Goal: Task Accomplishment & Management: Complete application form

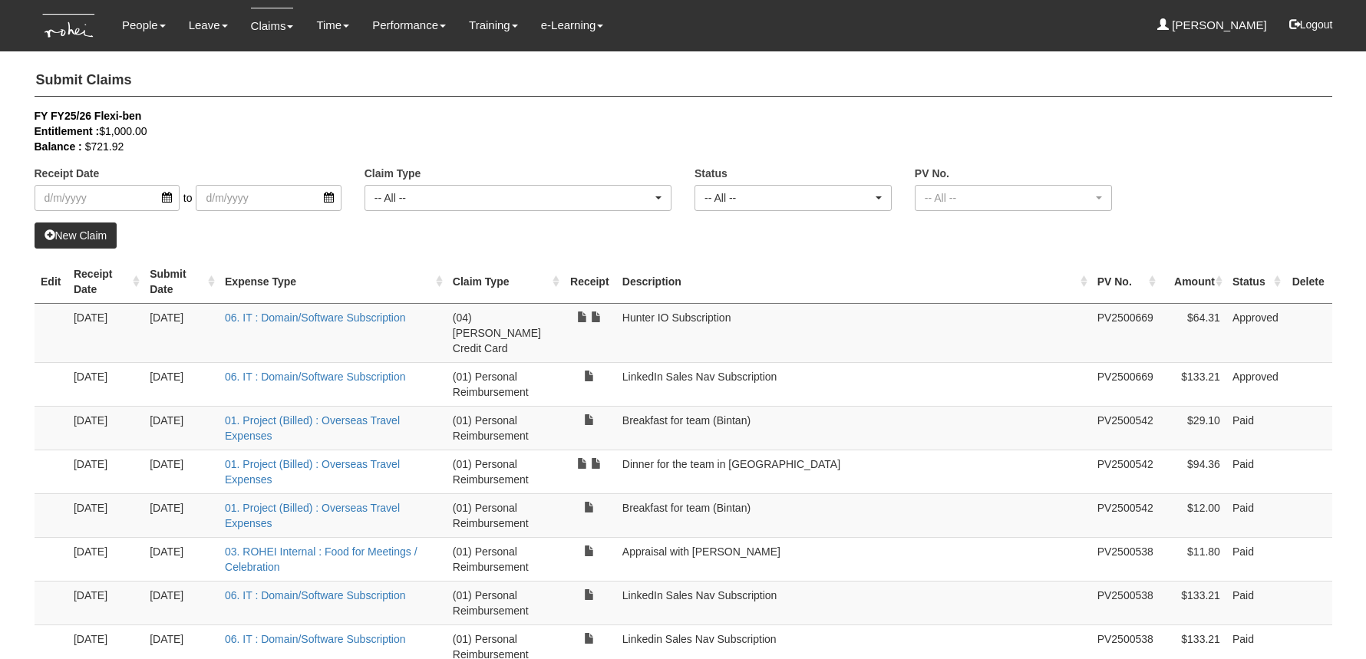
select select "50"
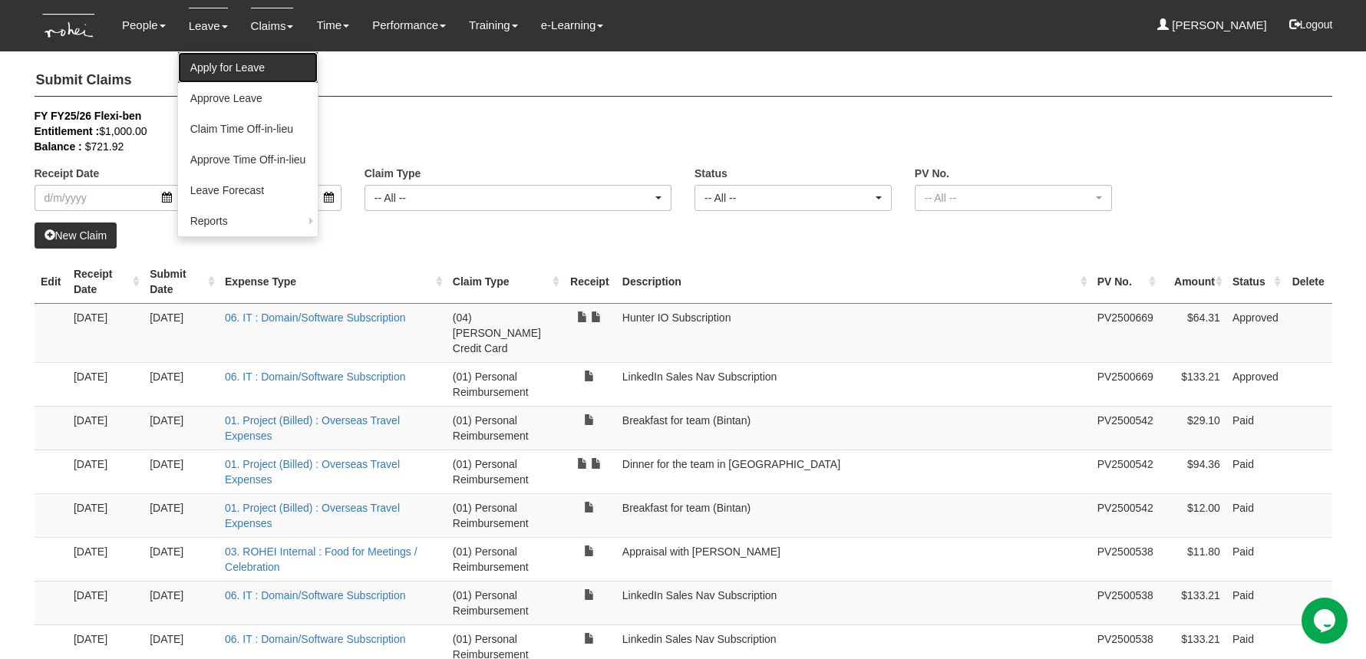
click at [218, 73] on link "Apply for Leave" at bounding box center [248, 67] width 140 height 31
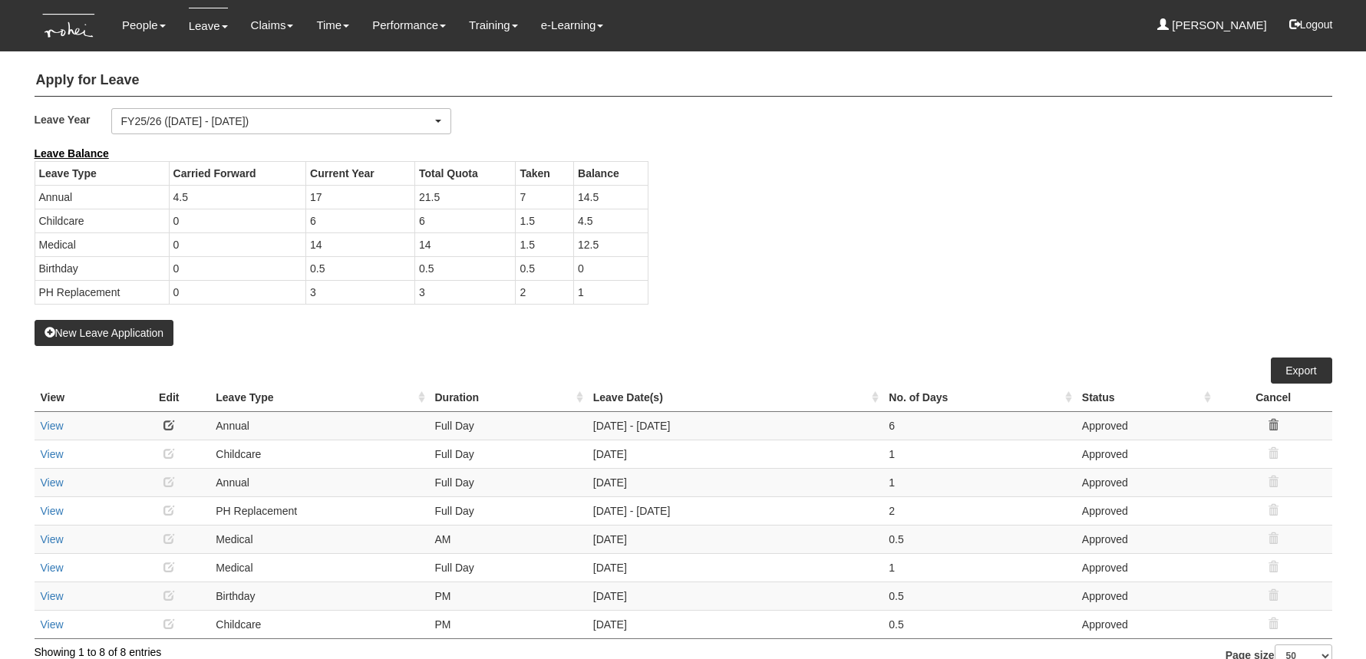
select select "50"
click at [114, 329] on button "New Leave Application" at bounding box center [105, 333] width 140 height 26
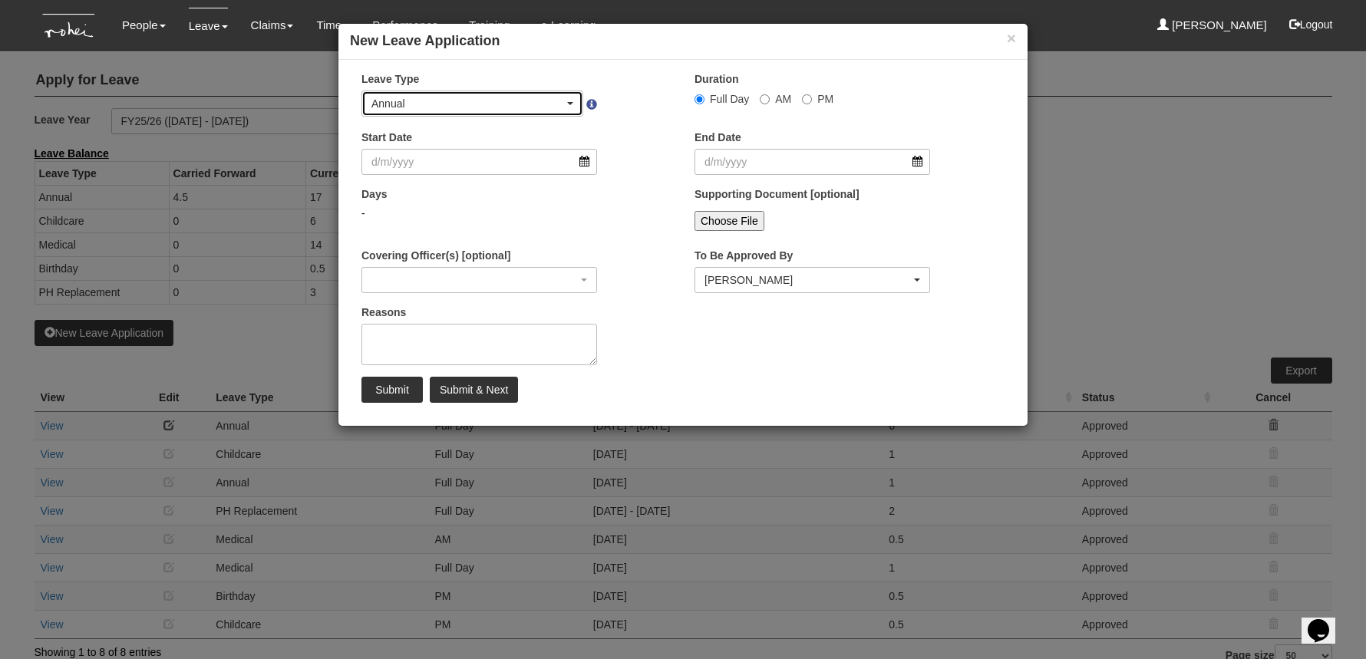
click at [507, 96] on div "Annual" at bounding box center [467, 103] width 193 height 15
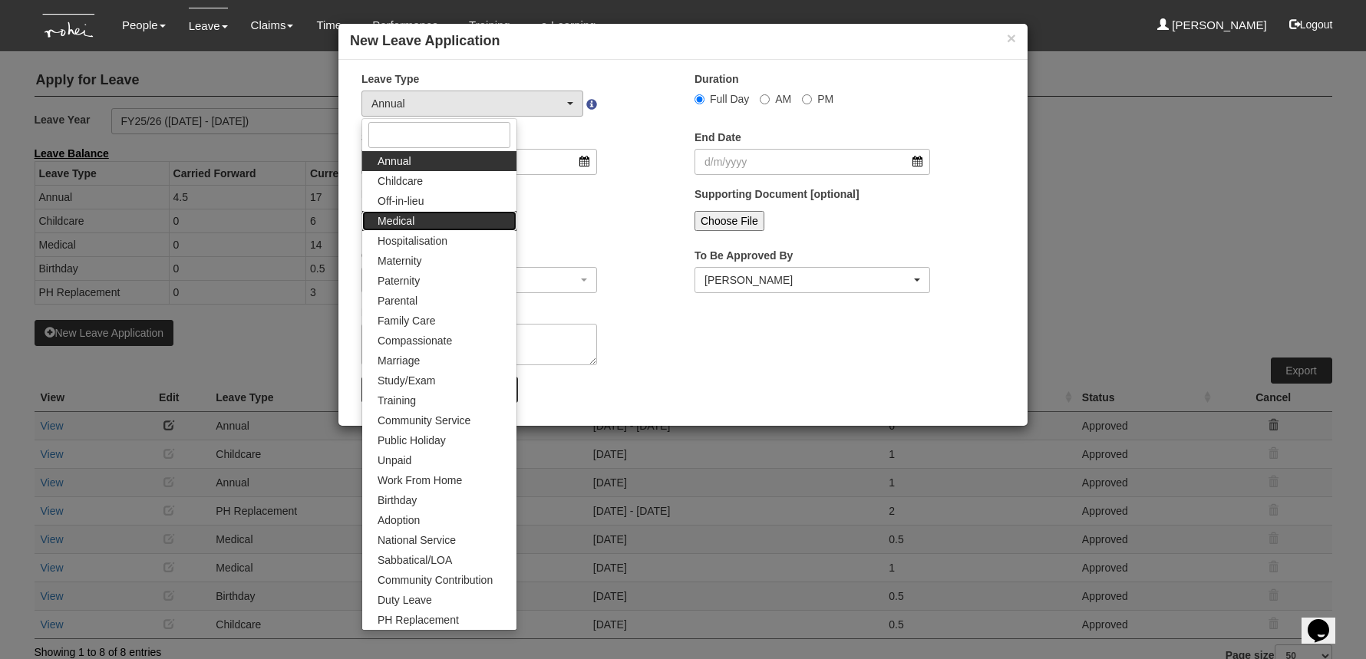
click at [449, 214] on link "Medical" at bounding box center [439, 221] width 154 height 20
select select "4"
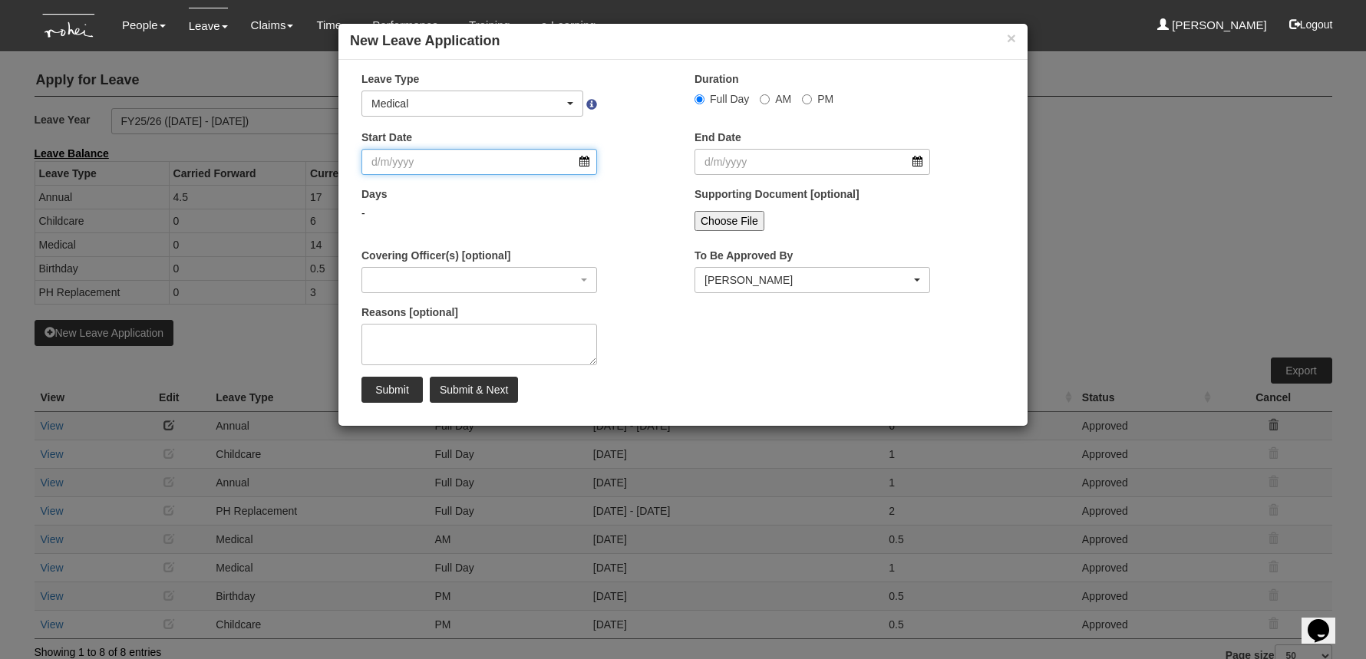
click at [487, 164] on input "Start Date" at bounding box center [479, 162] width 236 height 26
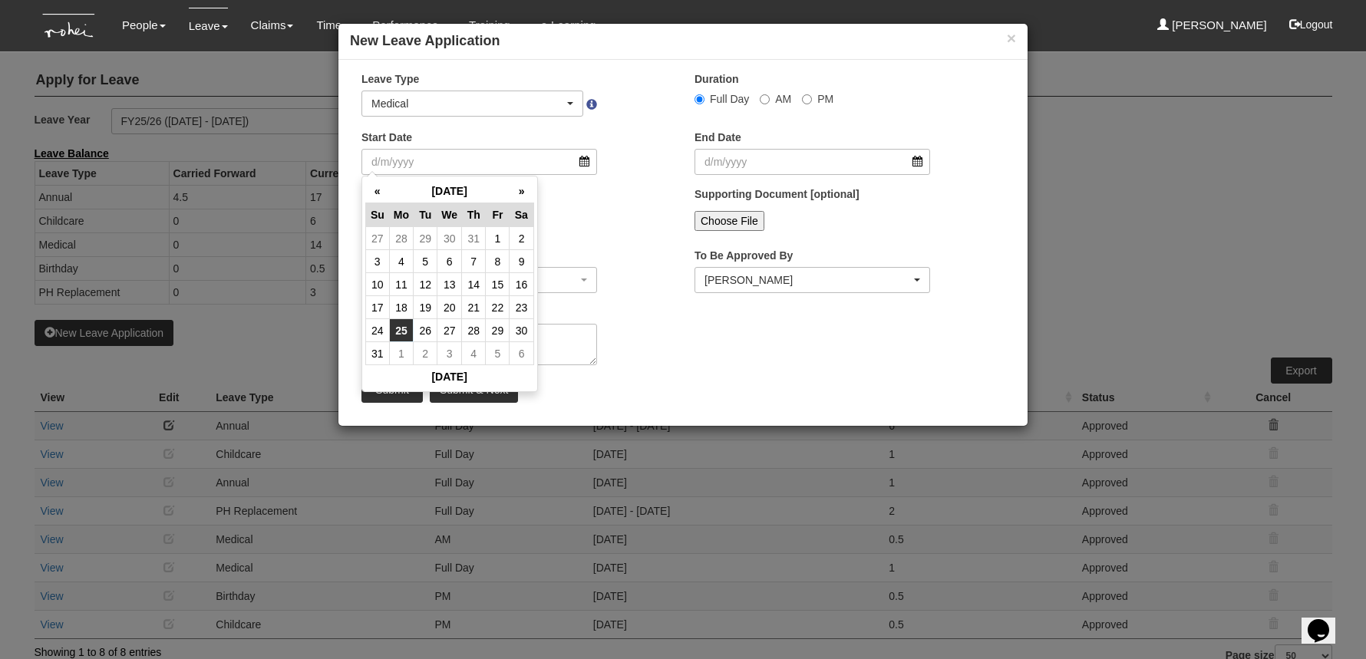
click at [405, 324] on td "25" at bounding box center [401, 330] width 24 height 23
type input "25/8/2025"
select select
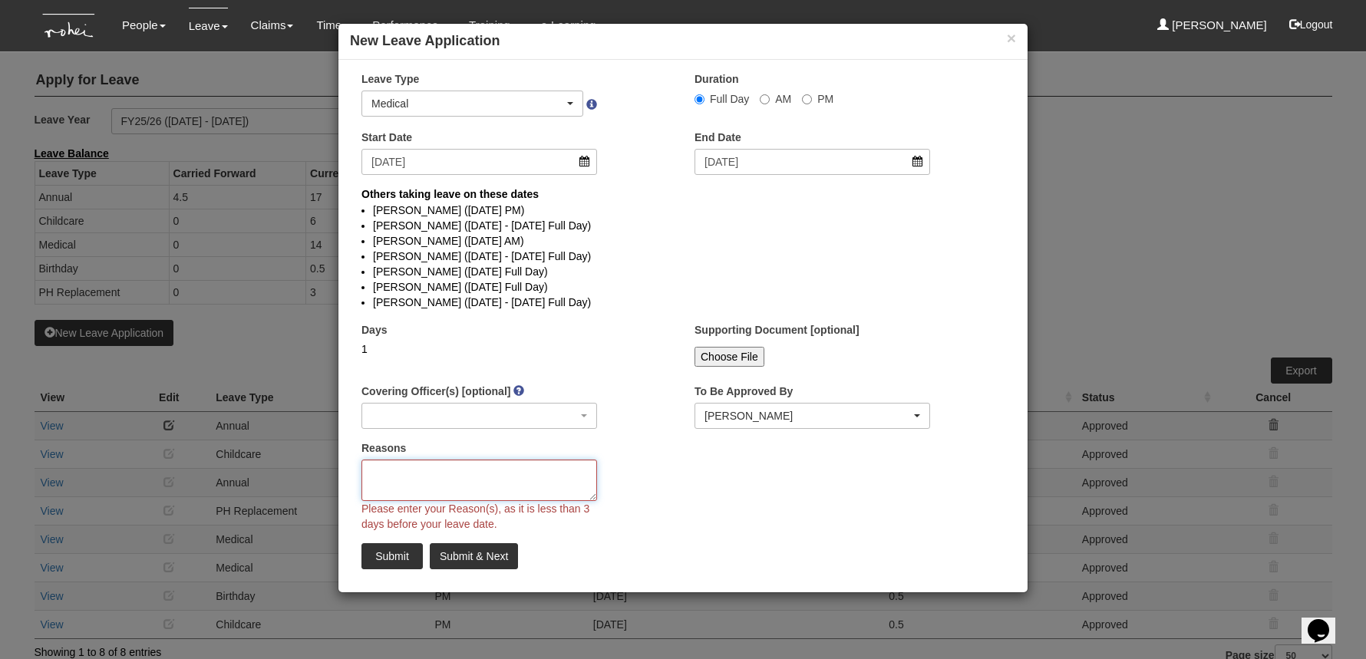
click at [454, 466] on textarea "Reasons" at bounding box center [479, 480] width 236 height 41
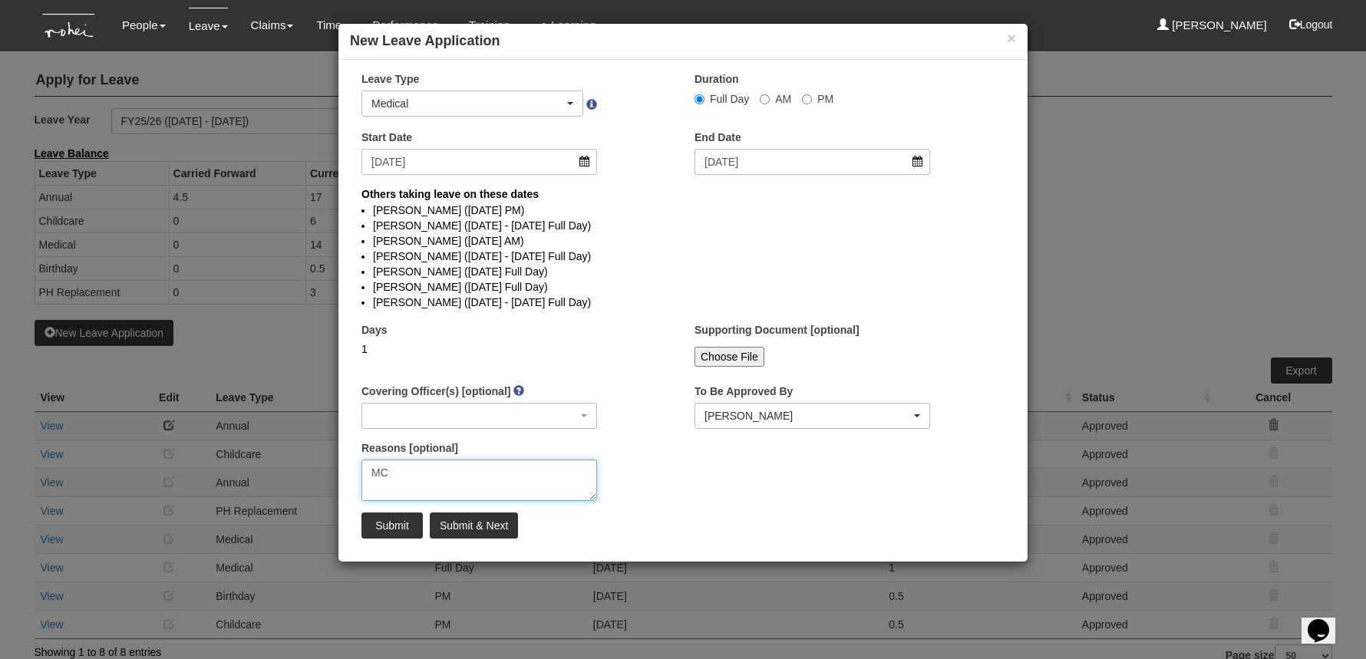
type textarea "MC"
click at [871, 264] on li "Maily Yeo (25/8/2025 Full Day)" at bounding box center [683, 271] width 620 height 15
click at [826, 420] on div "Rachel Khoo" at bounding box center [807, 415] width 206 height 15
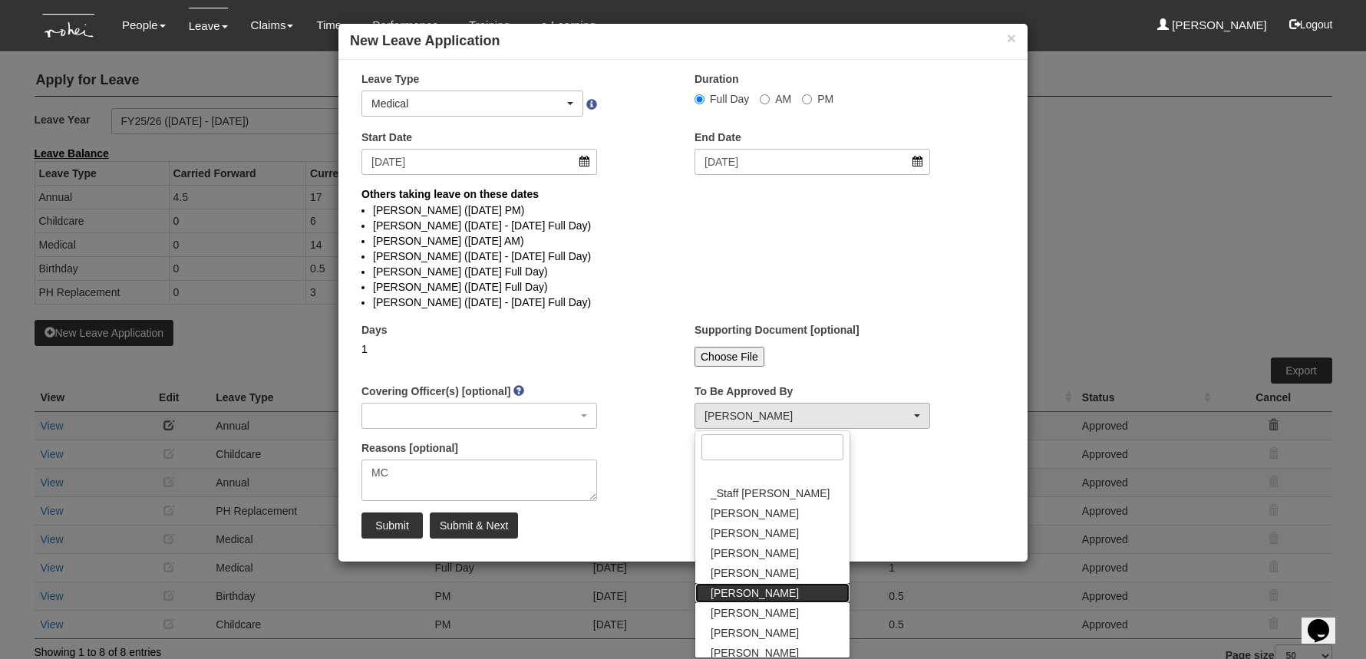
click at [765, 594] on link "Daniel Low" at bounding box center [772, 593] width 154 height 20
select select "4501bef8-d380-4b60-ac98-9fc585202088"
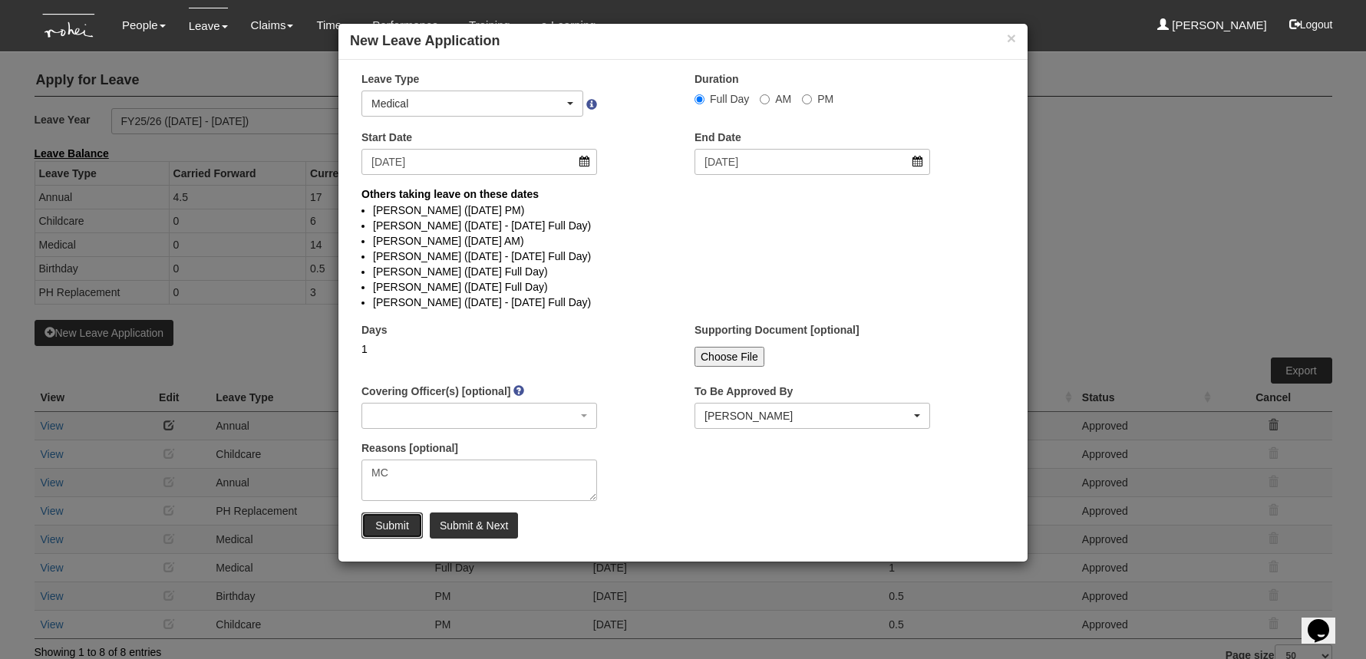
click at [387, 521] on input "Submit" at bounding box center [391, 526] width 61 height 26
select select "1"
select select
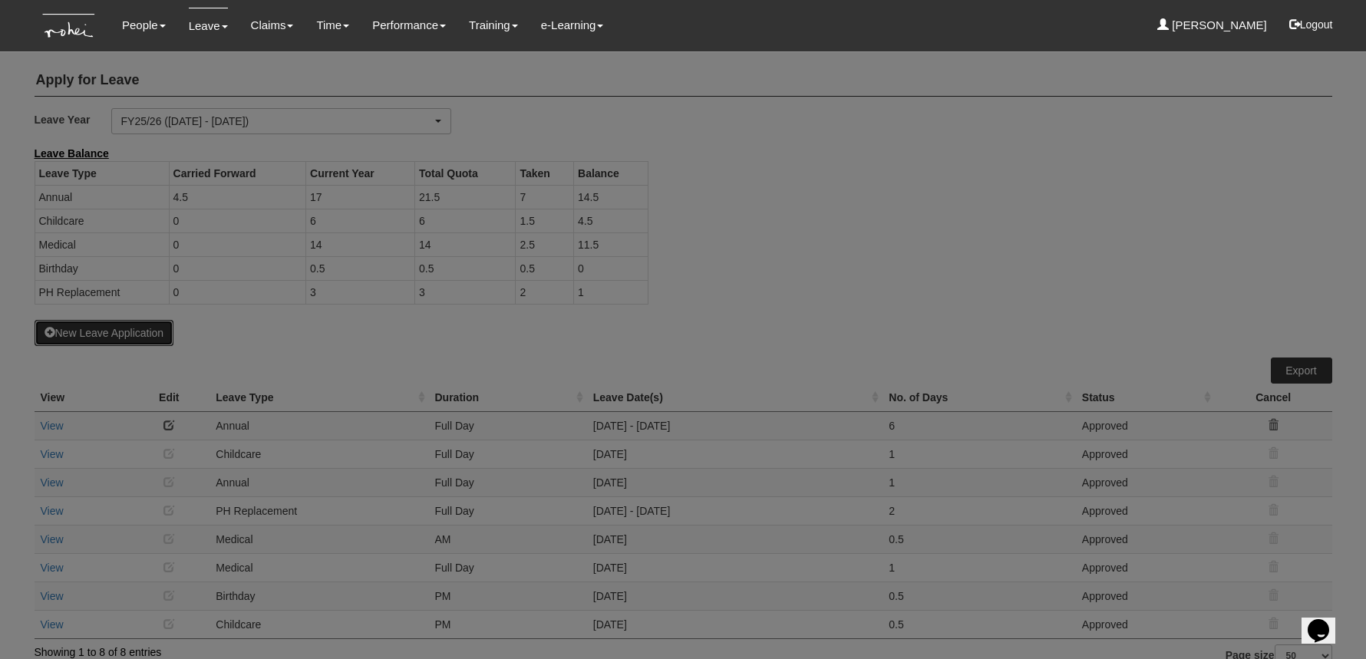
select select "50"
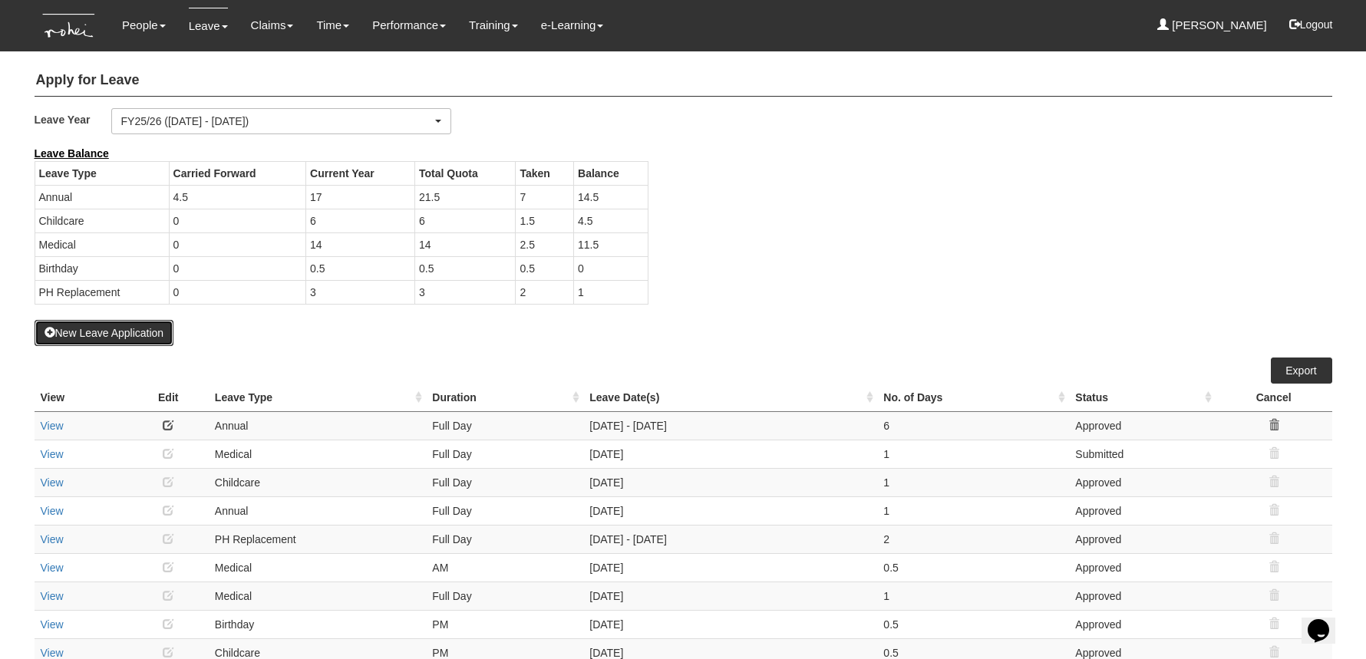
click at [135, 321] on button "New Leave Application" at bounding box center [105, 333] width 140 height 26
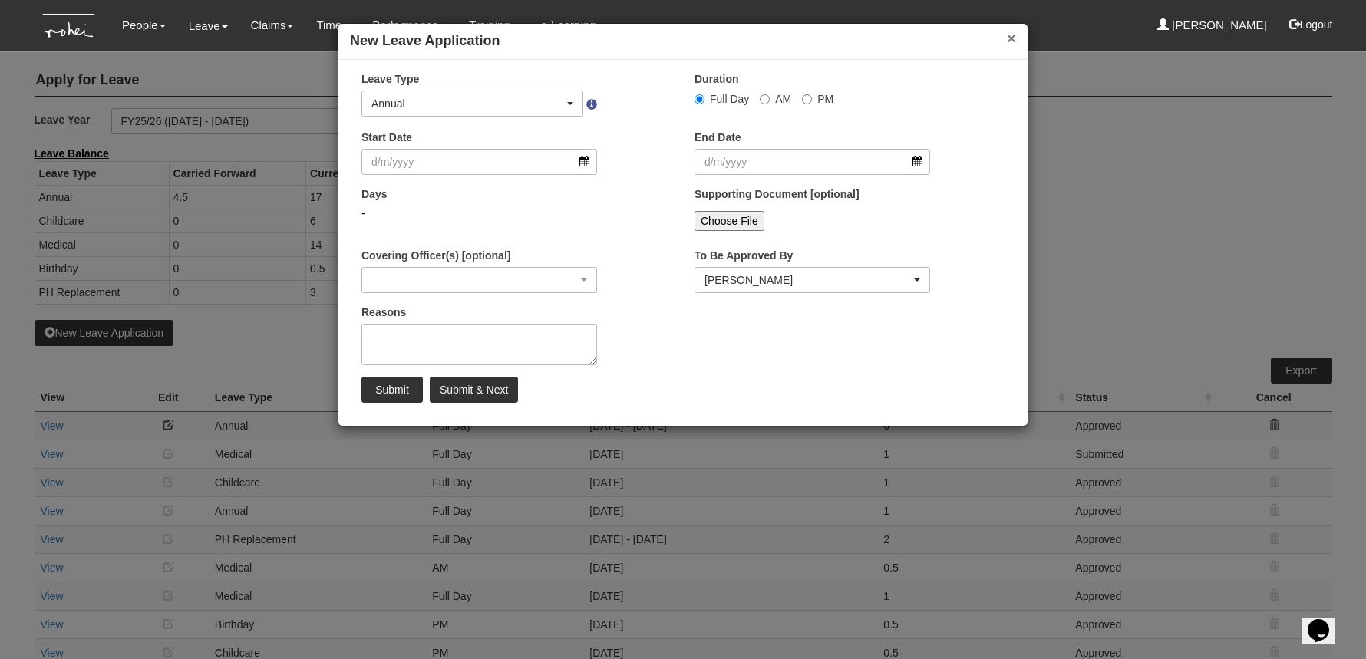
click at [1014, 36] on button "×" at bounding box center [1011, 38] width 9 height 16
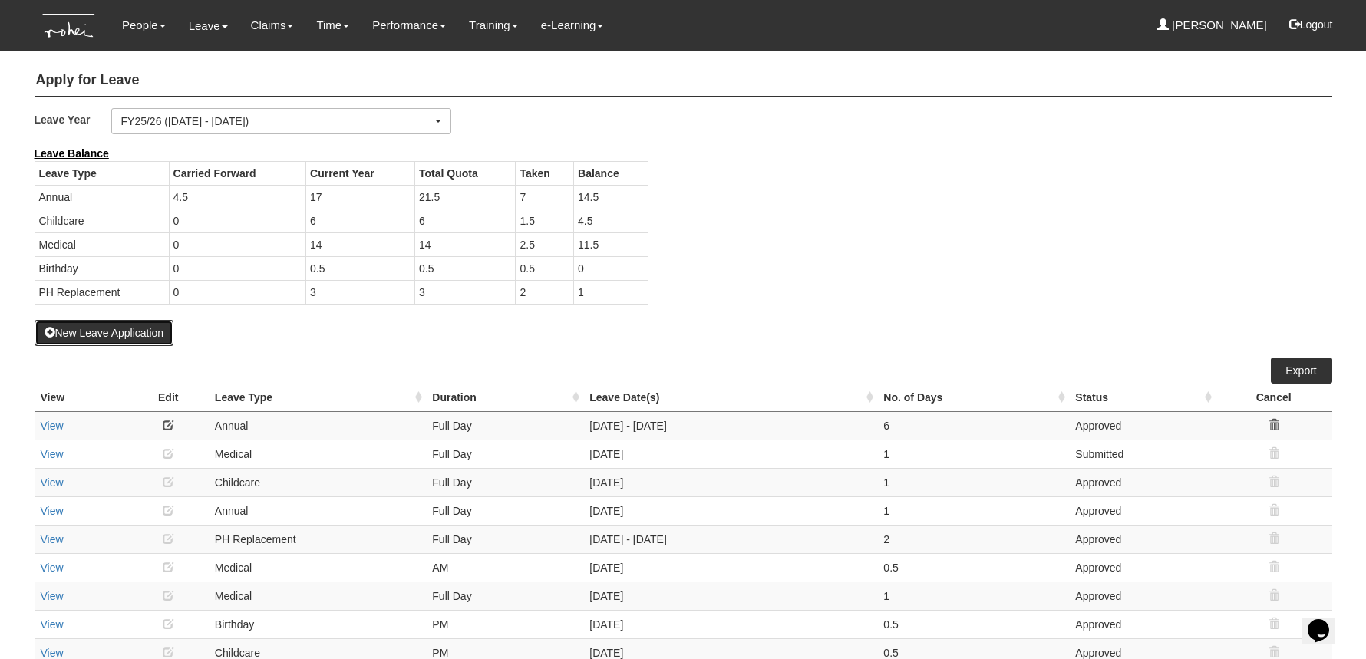
click at [129, 325] on button "New Leave Application" at bounding box center [105, 333] width 140 height 26
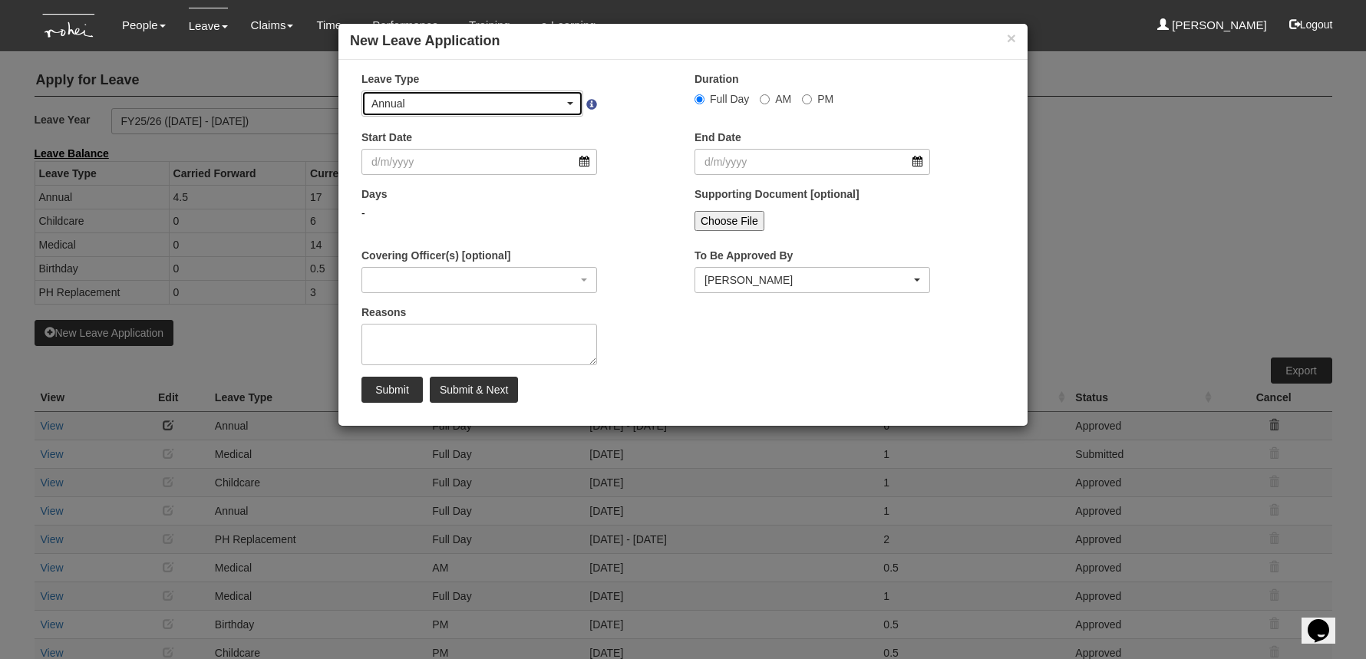
click at [511, 92] on div "Annual" at bounding box center [472, 103] width 220 height 25
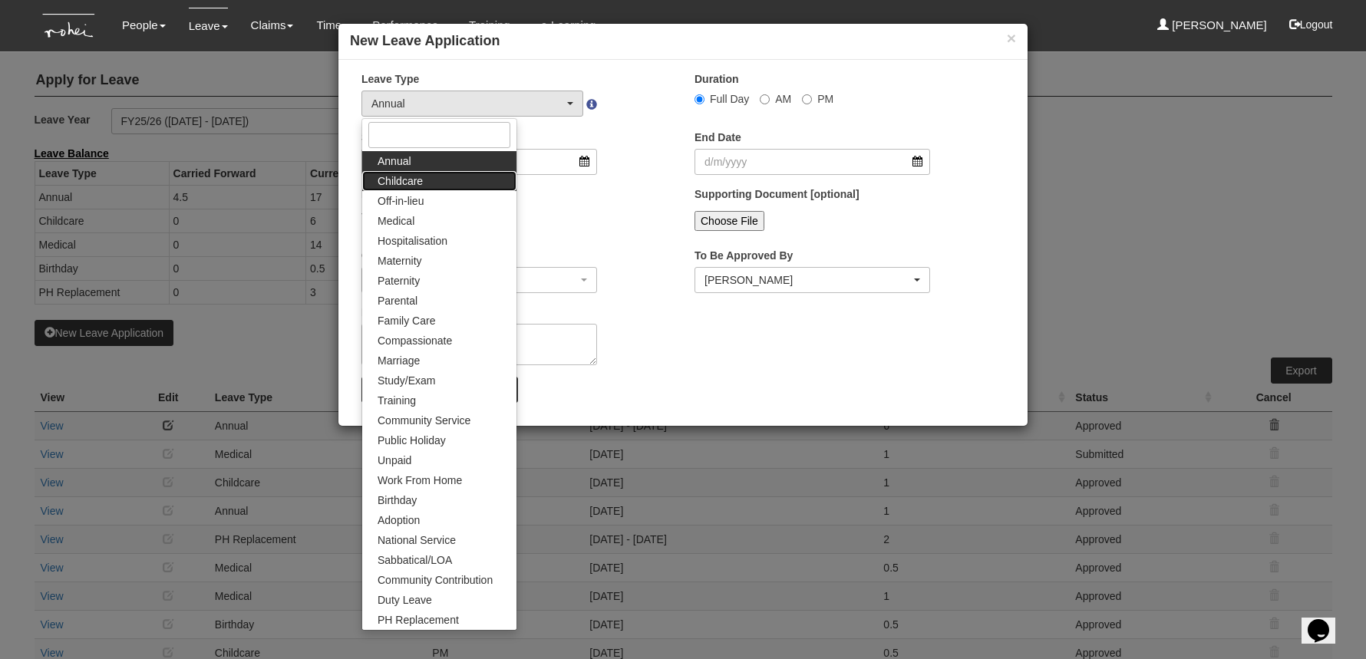
click at [466, 186] on link "Childcare" at bounding box center [439, 181] width 154 height 20
select select "2"
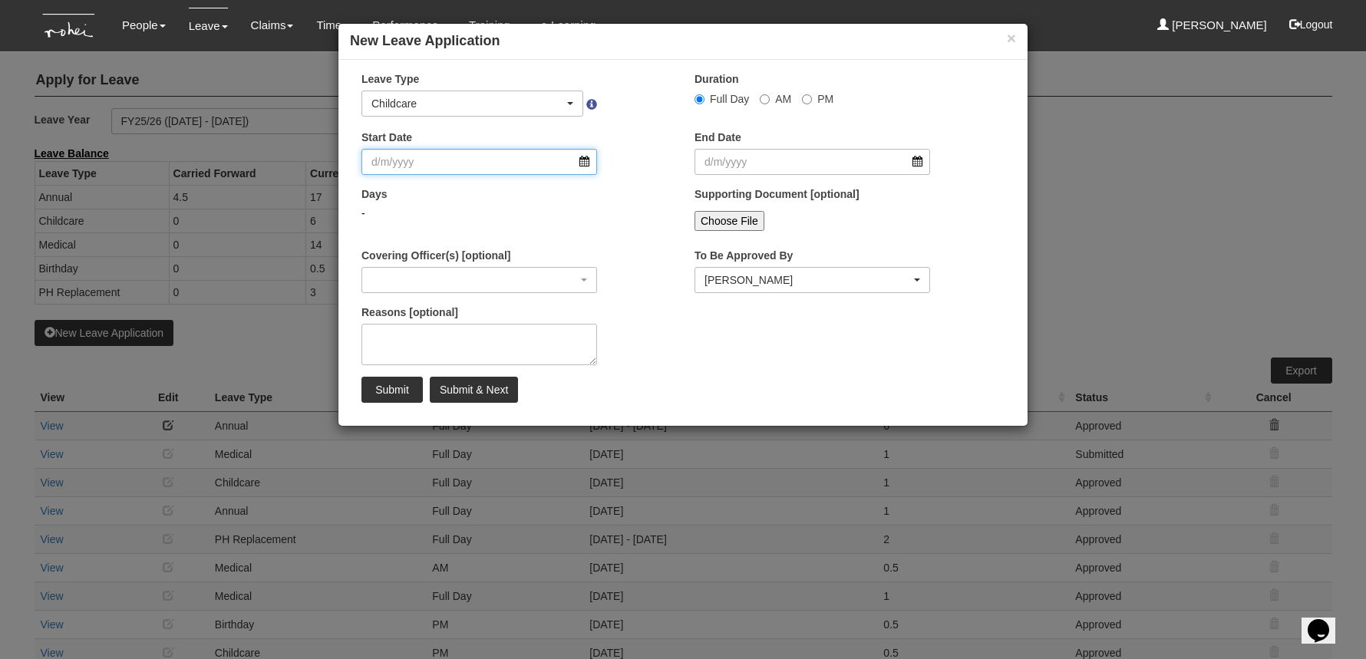
click at [490, 168] on input "Start Date" at bounding box center [479, 162] width 236 height 26
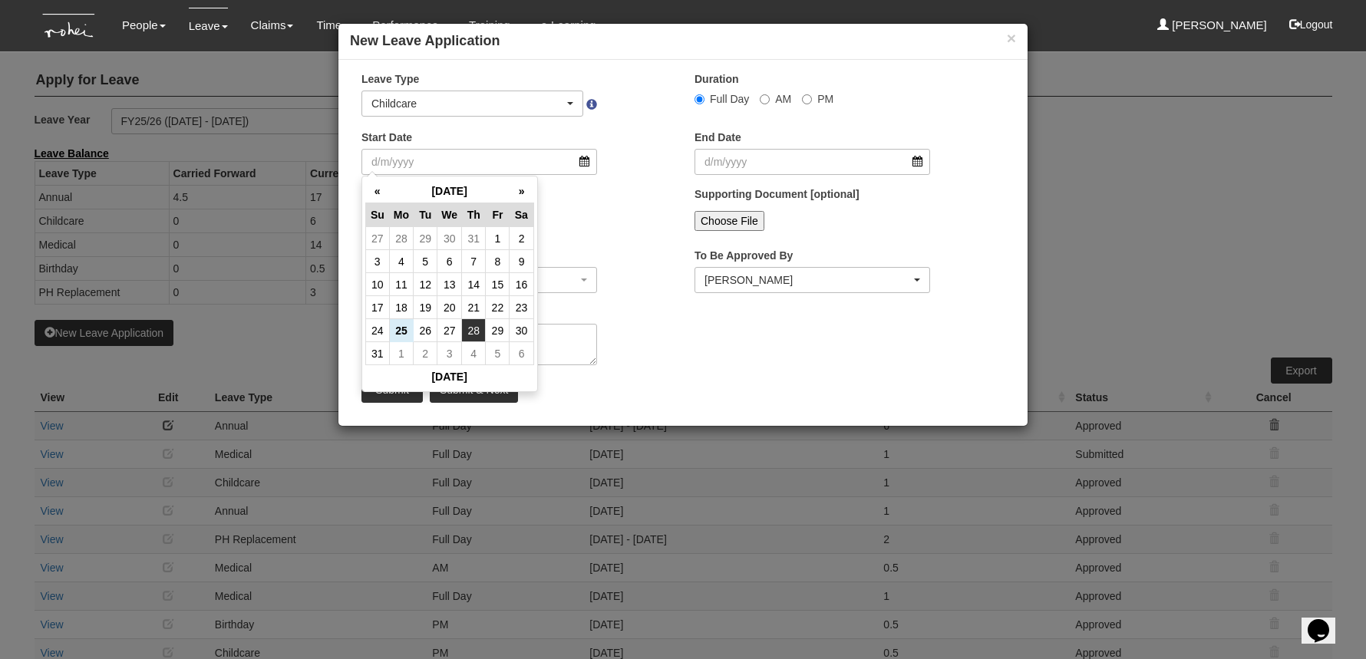
click at [470, 326] on td "28" at bounding box center [474, 330] width 24 height 23
type input "28/8/2025"
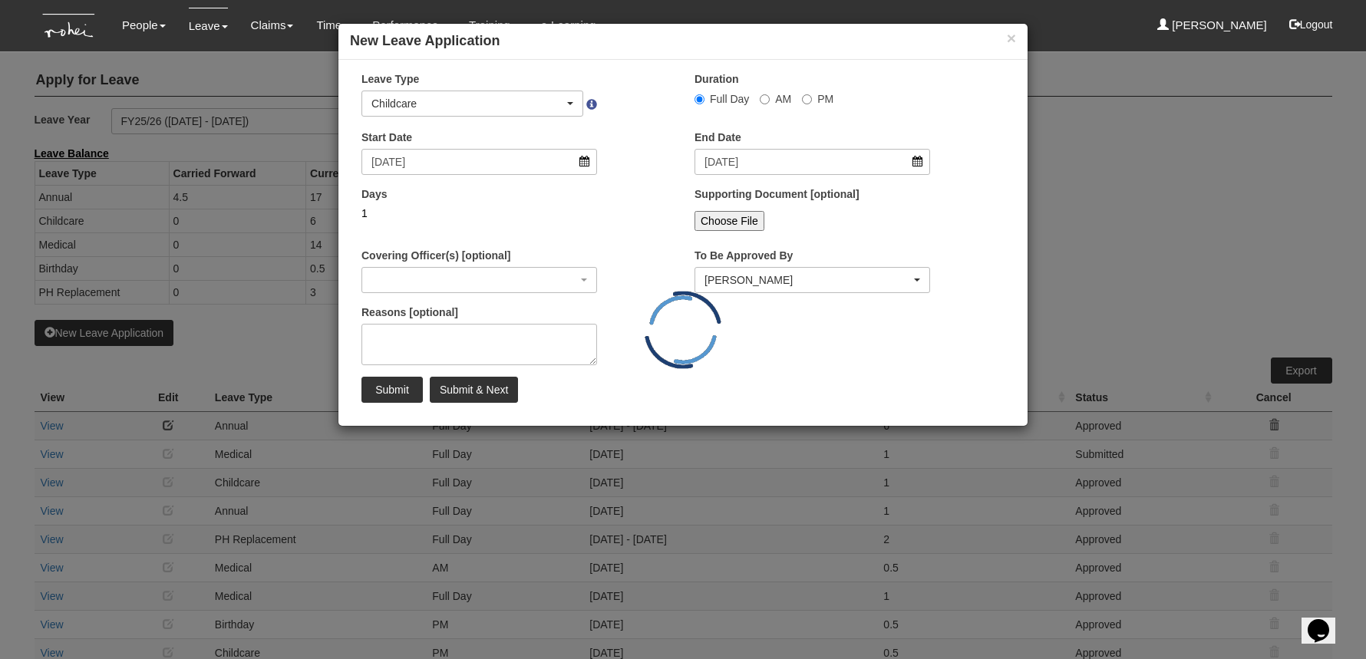
select select
click at [704, 97] on input "AM" at bounding box center [699, 99] width 10 height 10
radio input "true"
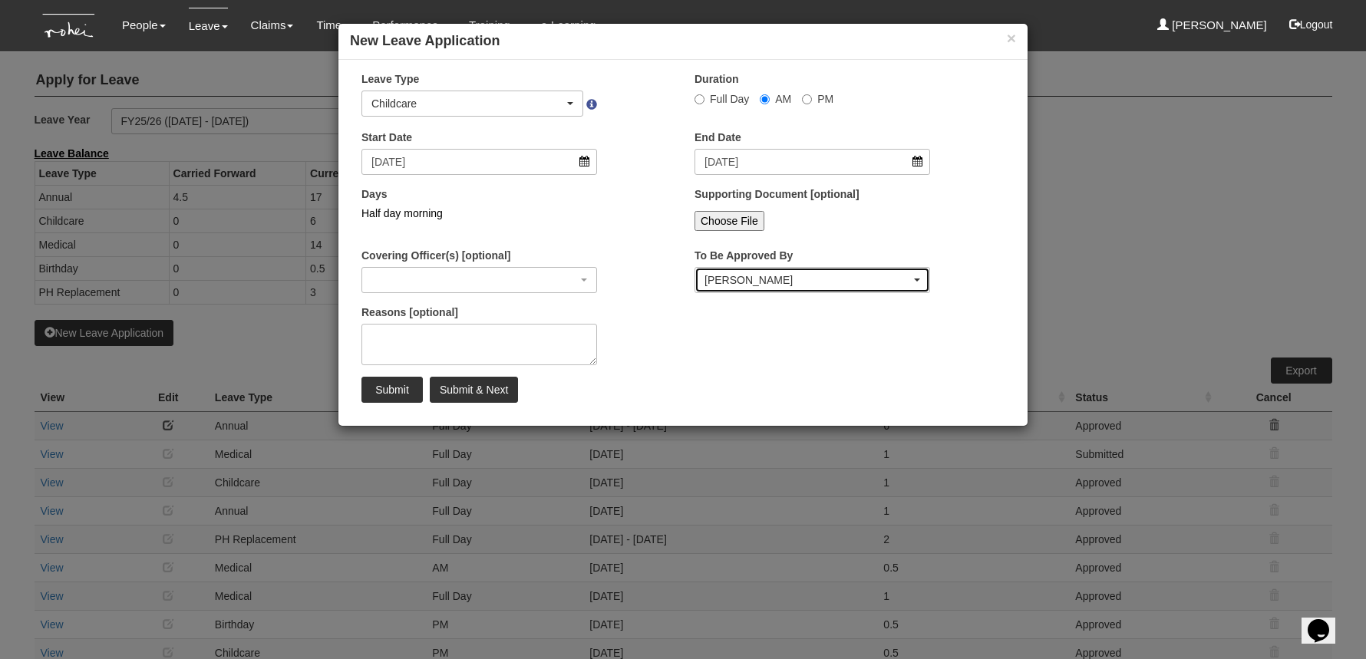
click at [765, 275] on div "Rachel Khoo" at bounding box center [807, 279] width 206 height 15
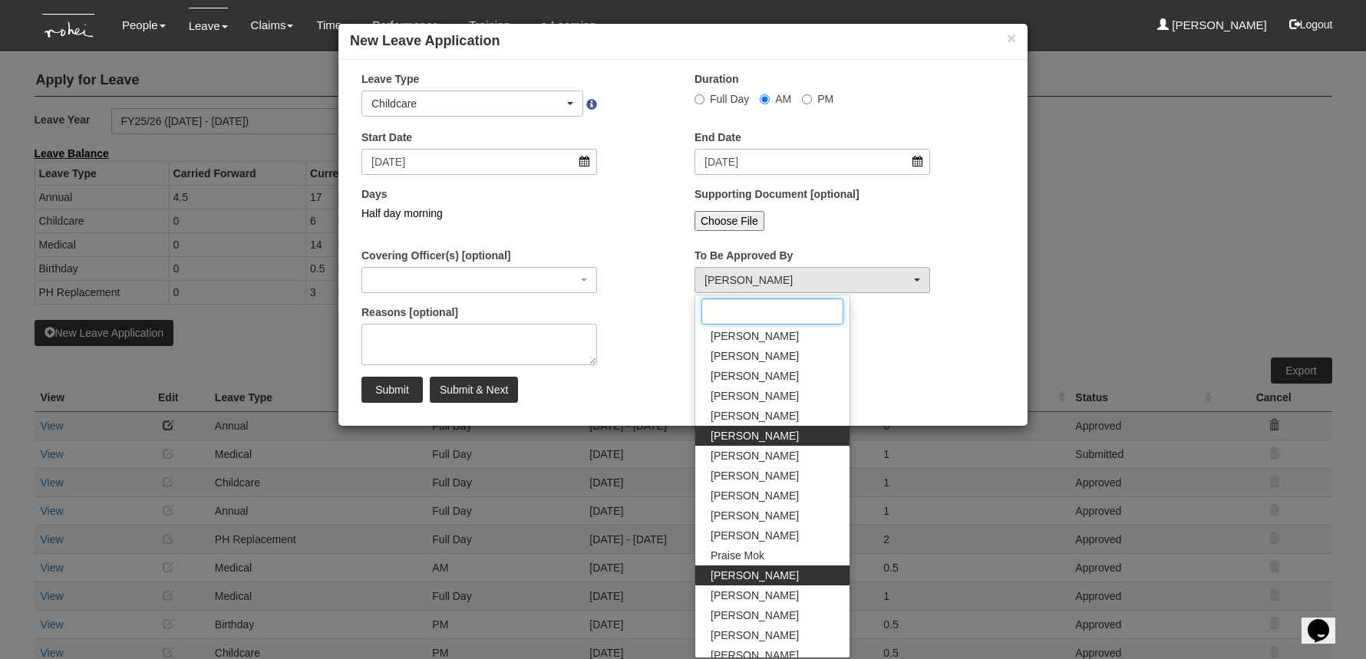
scroll to position [62, 0]
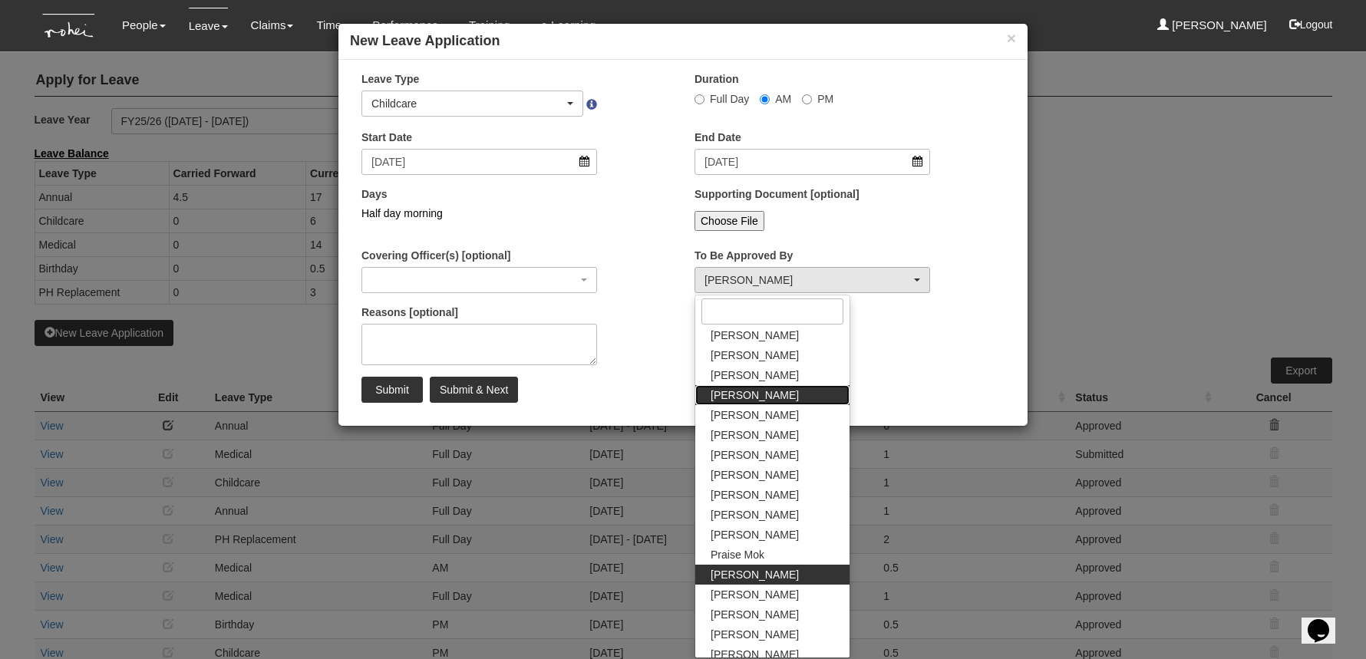
click at [783, 394] on link "Daniel Low" at bounding box center [772, 395] width 154 height 20
select select "4501bef8-d380-4b60-ac98-9fc585202088"
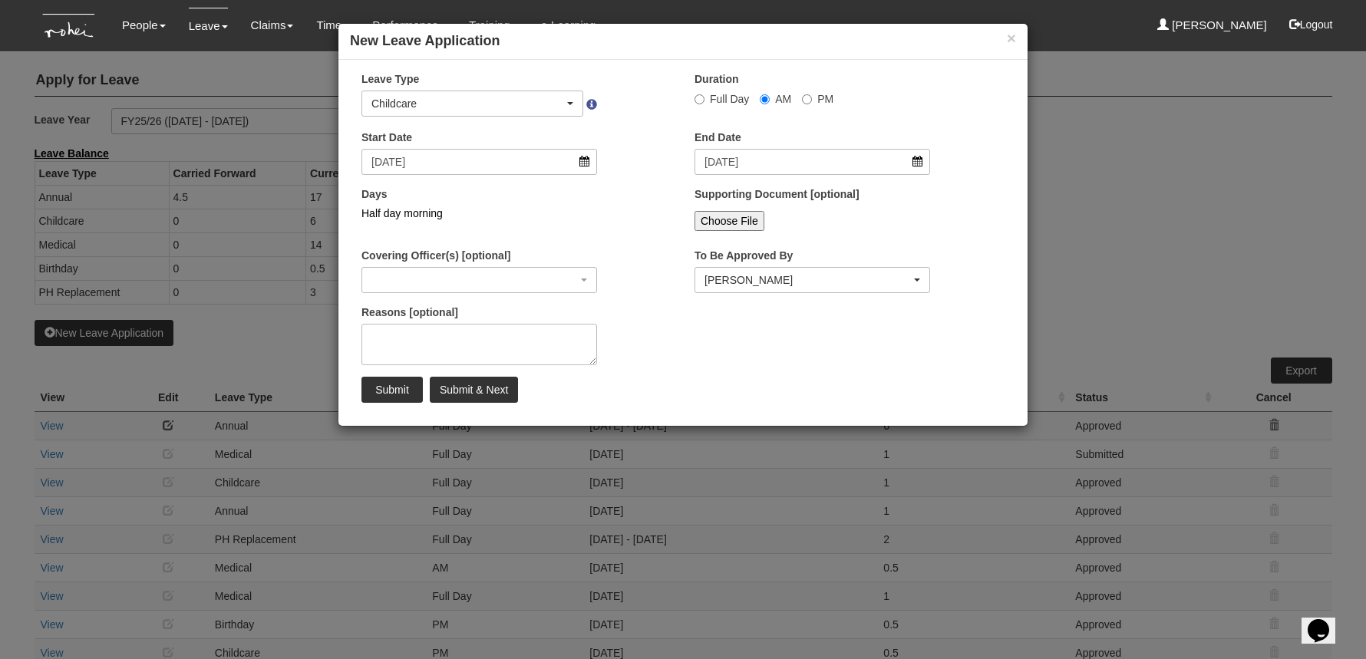
click at [848, 358] on div "× Leave Type Annual Childcare Off-in-lieu Medical Hospitalisation Maternity Pat…" at bounding box center [682, 242] width 689 height 343
click at [394, 390] on input "Submit" at bounding box center [391, 390] width 61 height 26
select select "1"
radio input "true"
select select
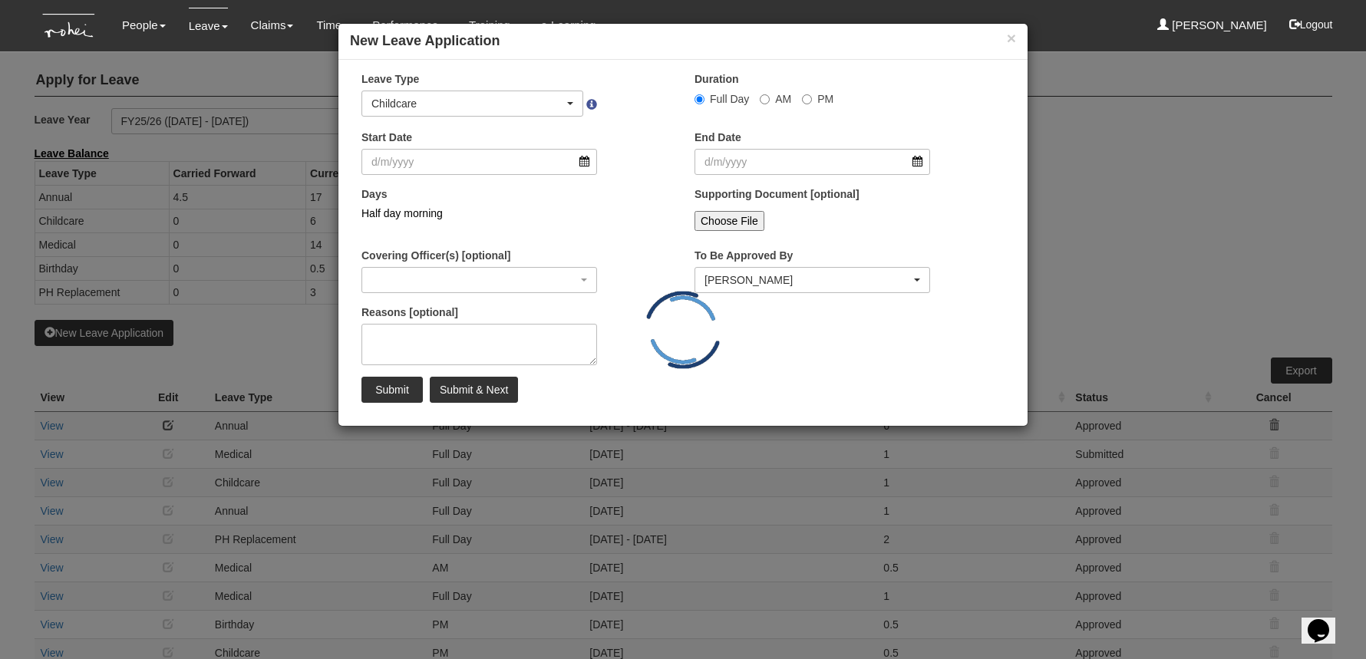
select select "50"
